Goal: Check status: Check status

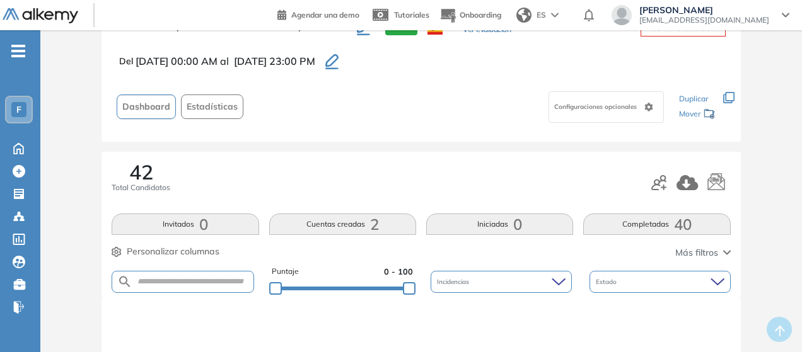
scroll to position [38, 0]
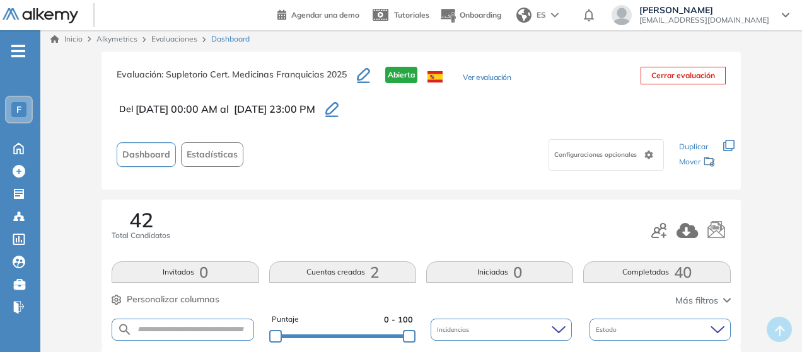
scroll to position [3, 0]
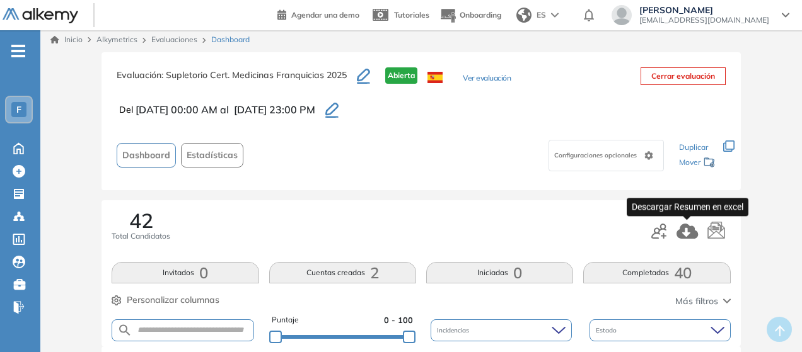
click at [692, 231] on icon "button" at bounding box center [686, 231] width 21 height 15
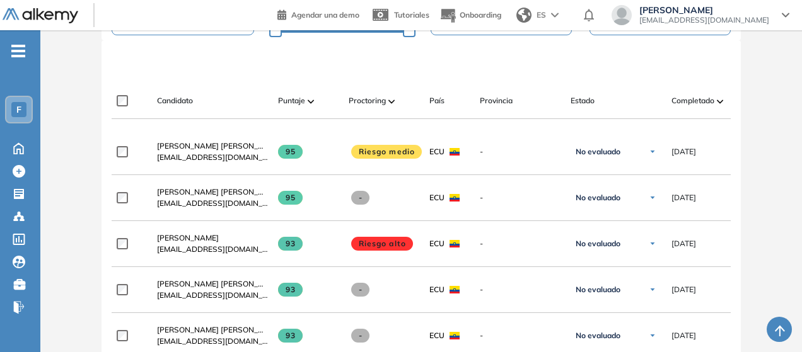
scroll to position [322, 0]
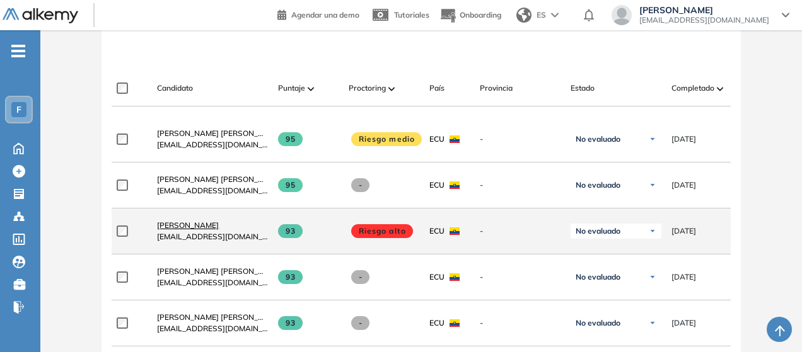
click at [197, 230] on span "[PERSON_NAME]" at bounding box center [188, 225] width 62 height 9
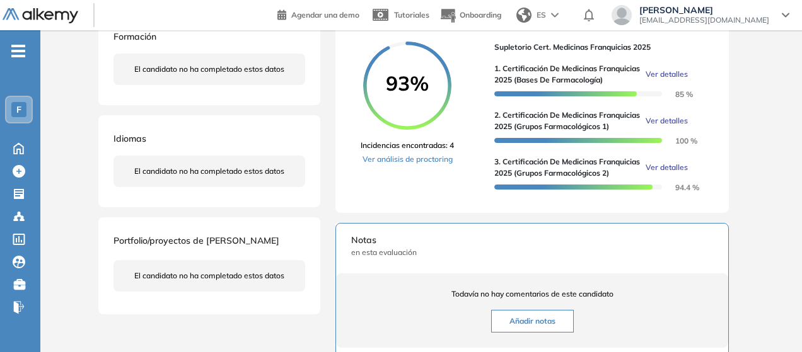
scroll to position [249, 0]
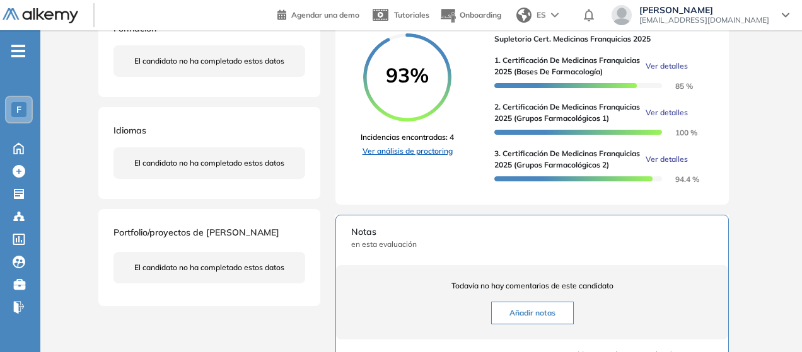
click at [430, 157] on link "Ver análisis de proctoring" at bounding box center [406, 151] width 93 height 11
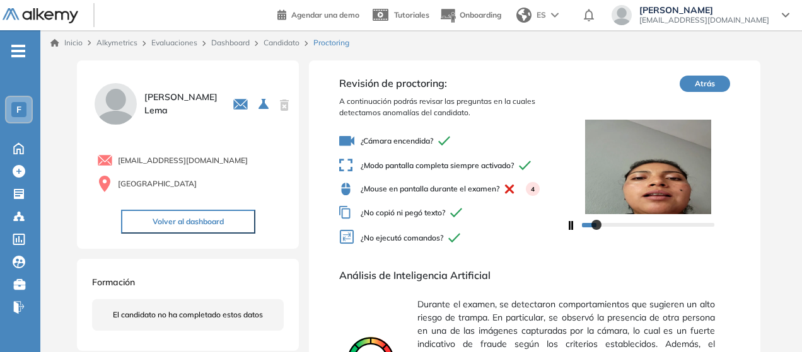
click at [239, 43] on link "Dashboard" at bounding box center [230, 42] width 38 height 9
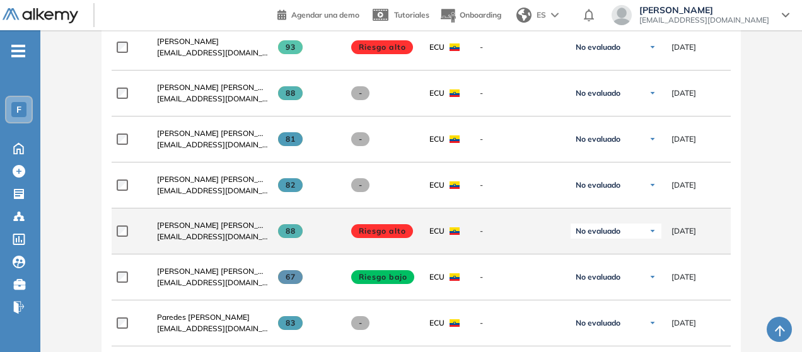
scroll to position [422, 0]
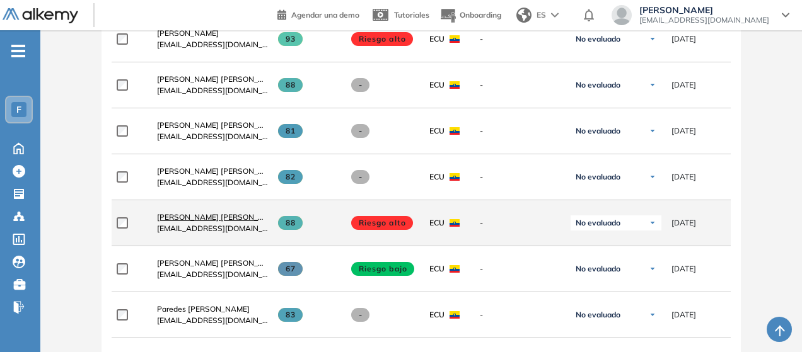
click at [214, 221] on span "[PERSON_NAME] [PERSON_NAME]" at bounding box center [219, 216] width 125 height 9
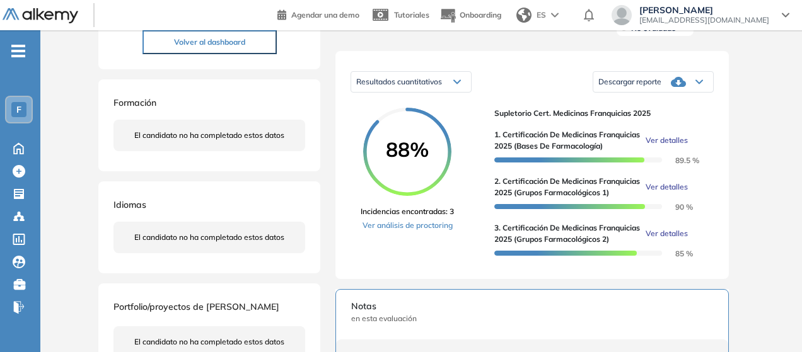
scroll to position [175, 0]
click at [436, 231] on link "Ver análisis de proctoring" at bounding box center [406, 224] width 93 height 11
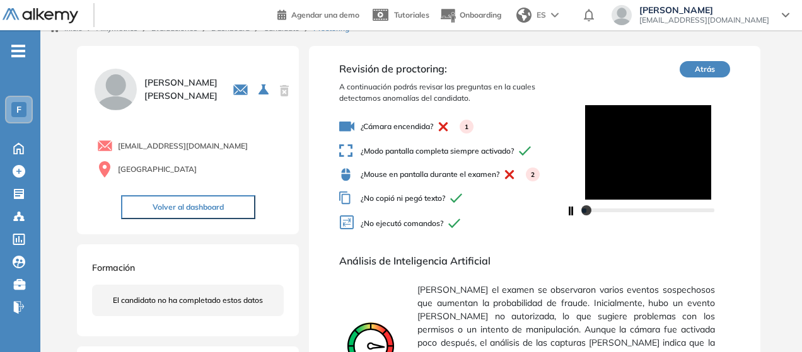
scroll to position [15, 0]
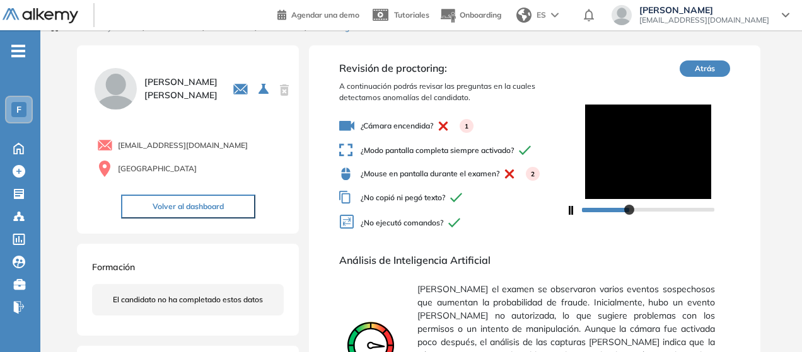
click at [628, 212] on div at bounding box center [648, 209] width 132 height 8
click at [654, 211] on div at bounding box center [648, 209] width 132 height 8
click at [679, 212] on div at bounding box center [648, 209] width 132 height 8
click at [698, 212] on div at bounding box center [648, 209] width 132 height 8
click at [688, 209] on div at bounding box center [648, 209] width 132 height 8
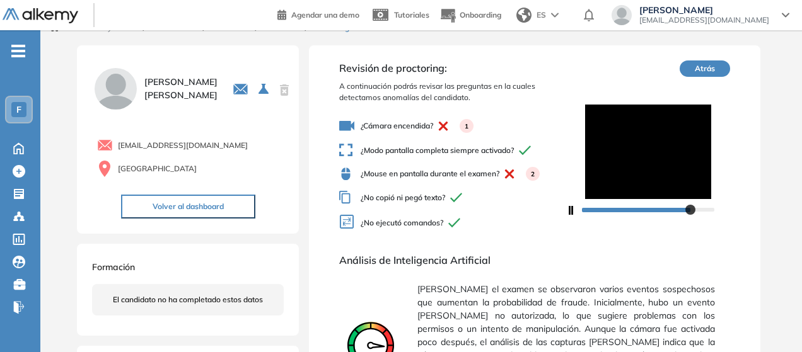
click at [562, 235] on div "¿Cámara encendida? 1 ¿Modo pantalla completa siempre activado? ¿Mouse en pantal…" at bounding box center [452, 175] width 226 height 124
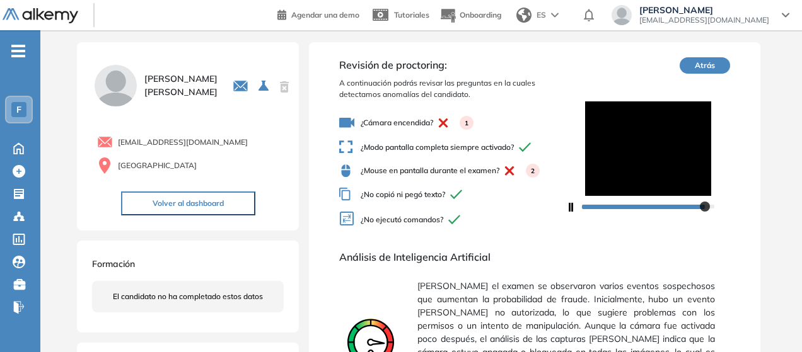
scroll to position [0, 0]
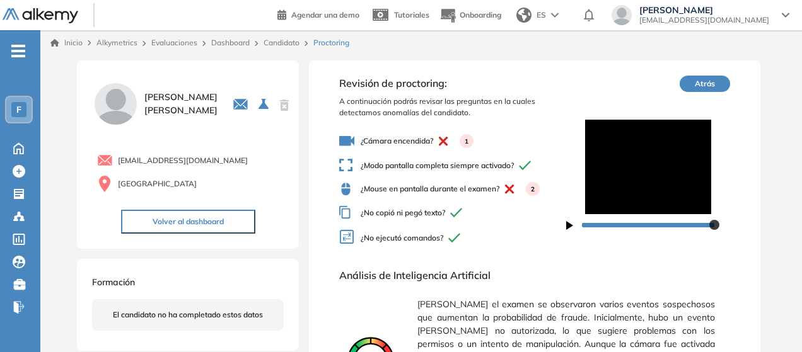
click at [222, 45] on link "Dashboard" at bounding box center [230, 42] width 38 height 9
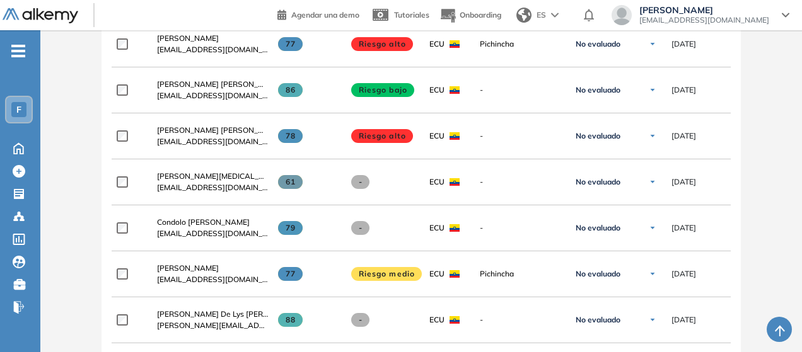
scroll to position [1730, 0]
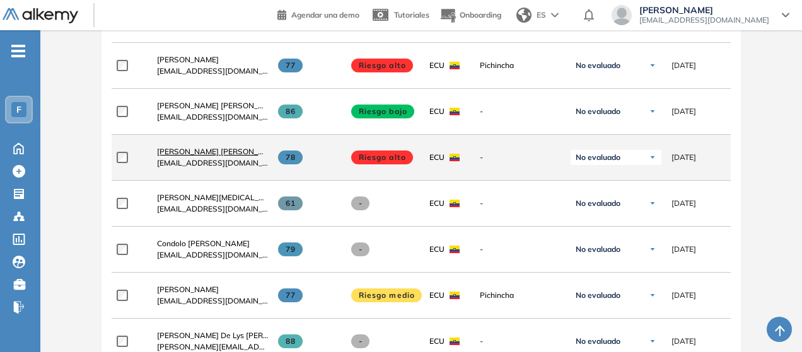
click at [216, 149] on span "Granda Oviedo Lilia Marisol" at bounding box center [219, 151] width 125 height 9
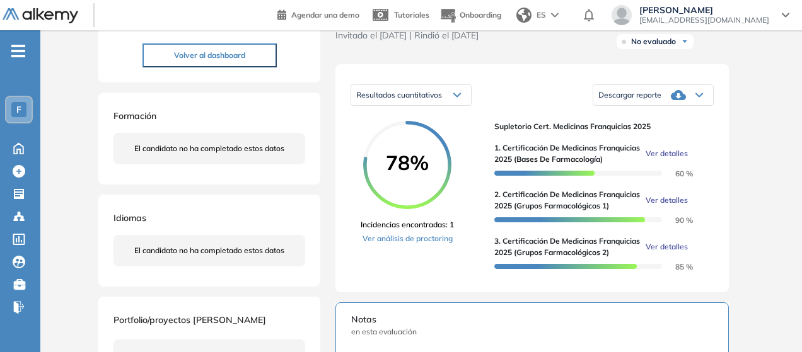
scroll to position [162, 0]
click at [436, 244] on link "Ver análisis de proctoring" at bounding box center [406, 238] width 93 height 11
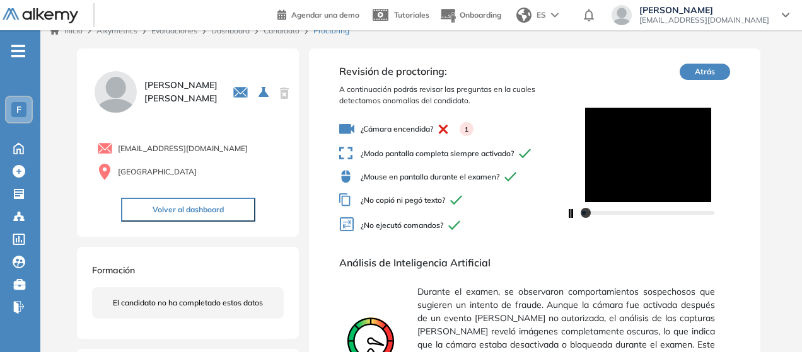
scroll to position [16, 0]
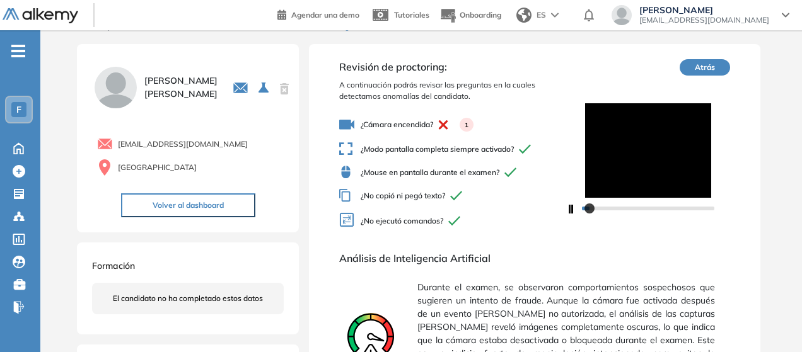
click at [608, 206] on div at bounding box center [648, 208] width 132 height 8
click at [625, 207] on div at bounding box center [648, 208] width 132 height 8
click at [652, 209] on div at bounding box center [648, 208] width 132 height 8
click at [671, 209] on div at bounding box center [648, 208] width 132 height 8
click at [690, 207] on div at bounding box center [648, 208] width 132 height 8
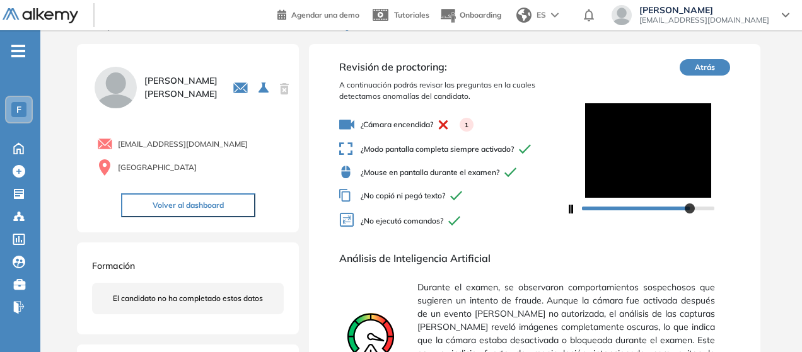
click at [701, 207] on div at bounding box center [648, 208] width 132 height 8
click at [664, 207] on div at bounding box center [648, 208] width 132 height 8
click at [618, 205] on div at bounding box center [648, 208] width 132 height 8
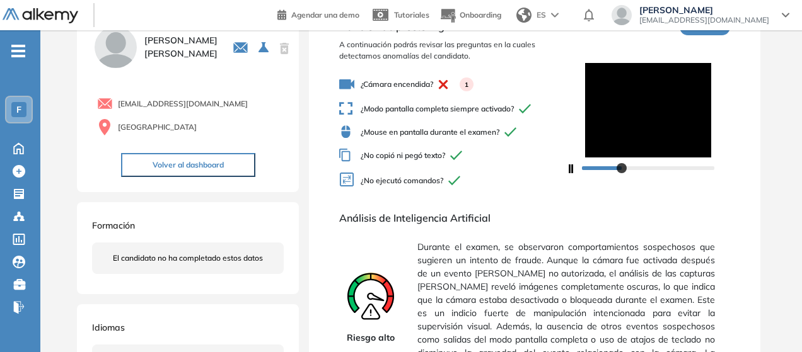
scroll to position [0, 0]
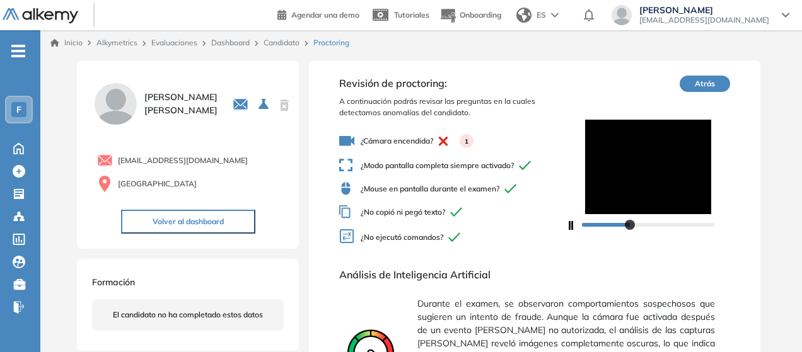
click at [291, 43] on link "Candidato" at bounding box center [281, 42] width 36 height 9
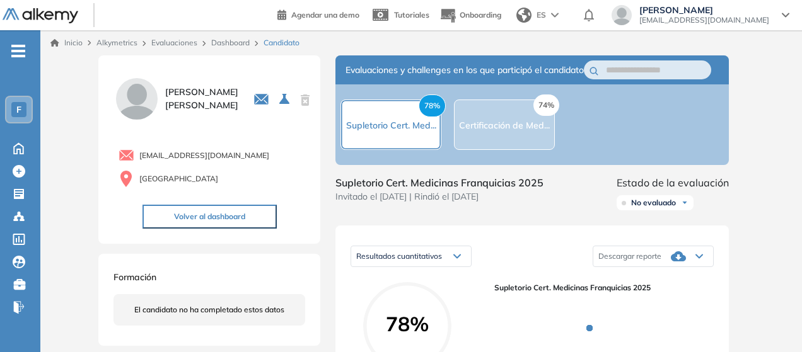
click at [236, 45] on link "Dashboard" at bounding box center [230, 42] width 38 height 9
